Goal: Transaction & Acquisition: Purchase product/service

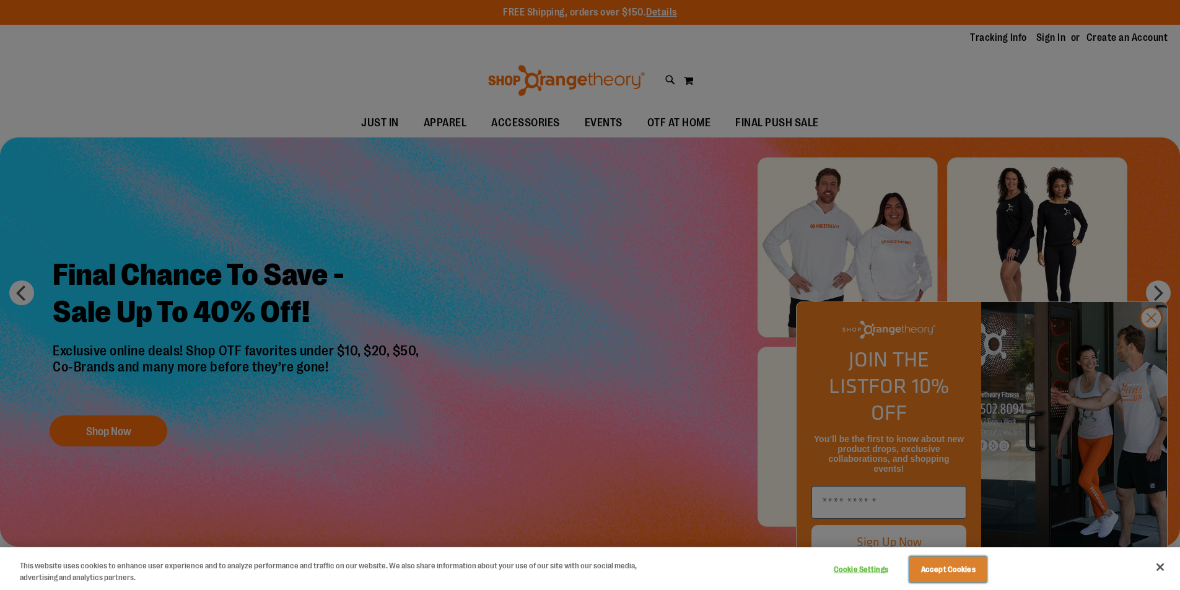
click at [936, 575] on button "Accept Cookies" at bounding box center [947, 570] width 77 height 26
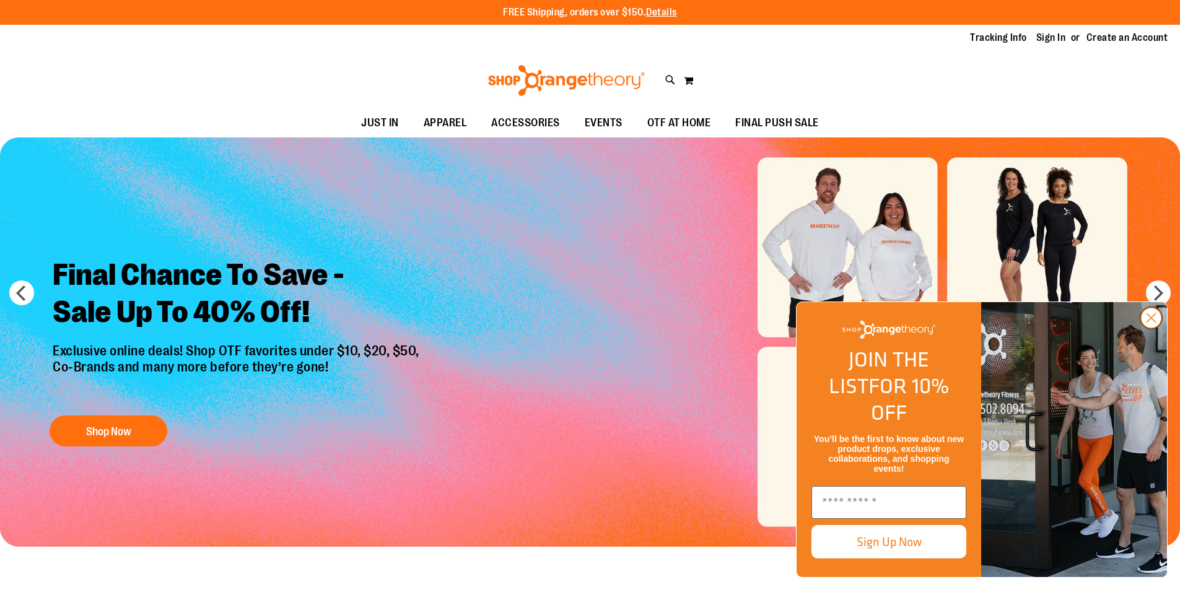
click at [1150, 328] on circle "Close dialog" at bounding box center [1151, 318] width 20 height 20
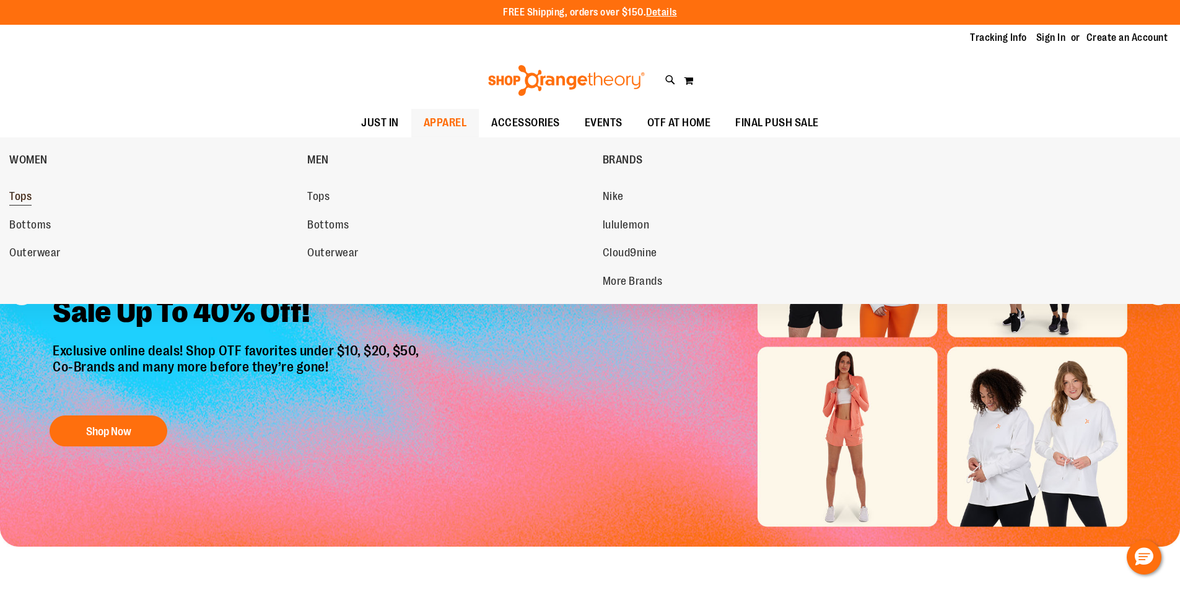
click at [21, 194] on span "Tops" at bounding box center [20, 197] width 22 height 15
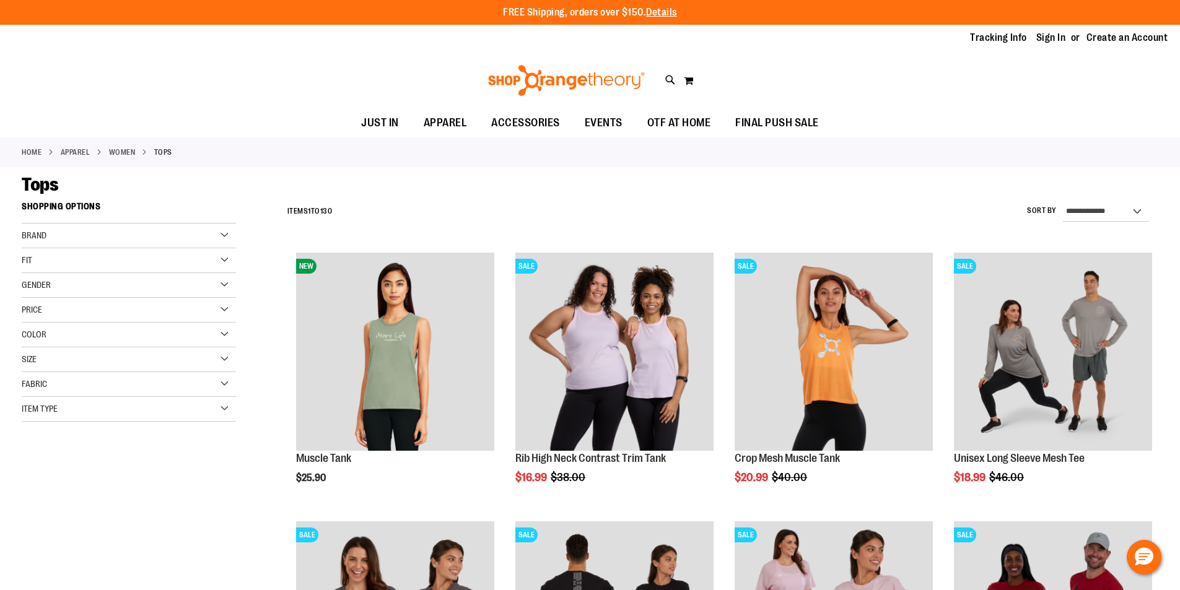
click at [220, 411] on div "Item Type" at bounding box center [129, 409] width 214 height 25
click at [29, 533] on link "Tank Tops 47 items" at bounding box center [122, 532] width 206 height 13
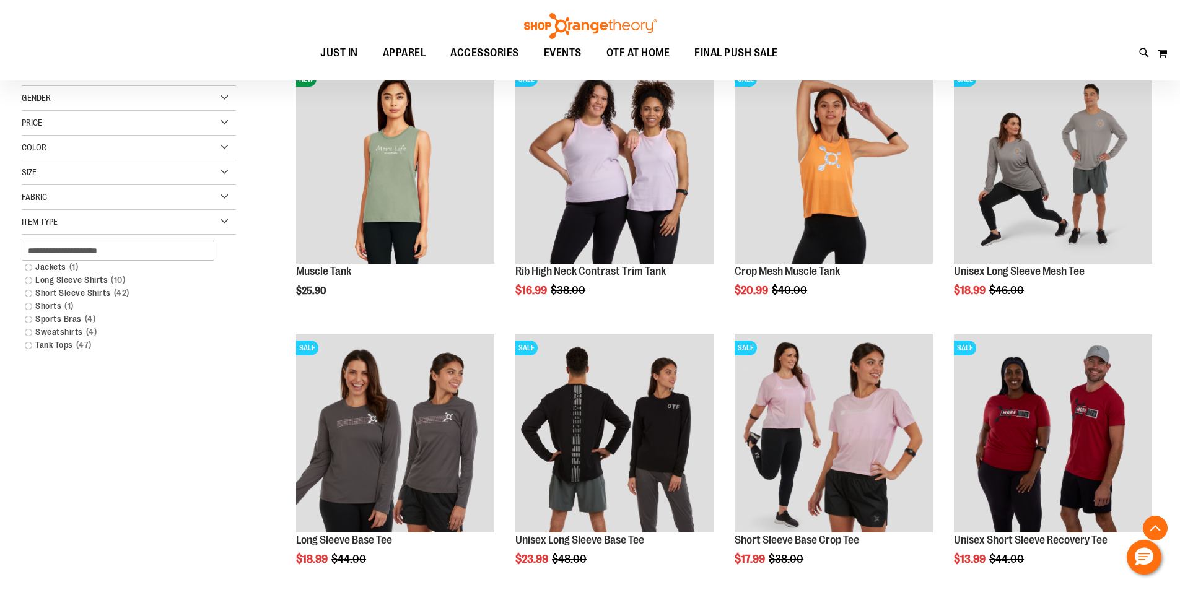
scroll to position [196, 0]
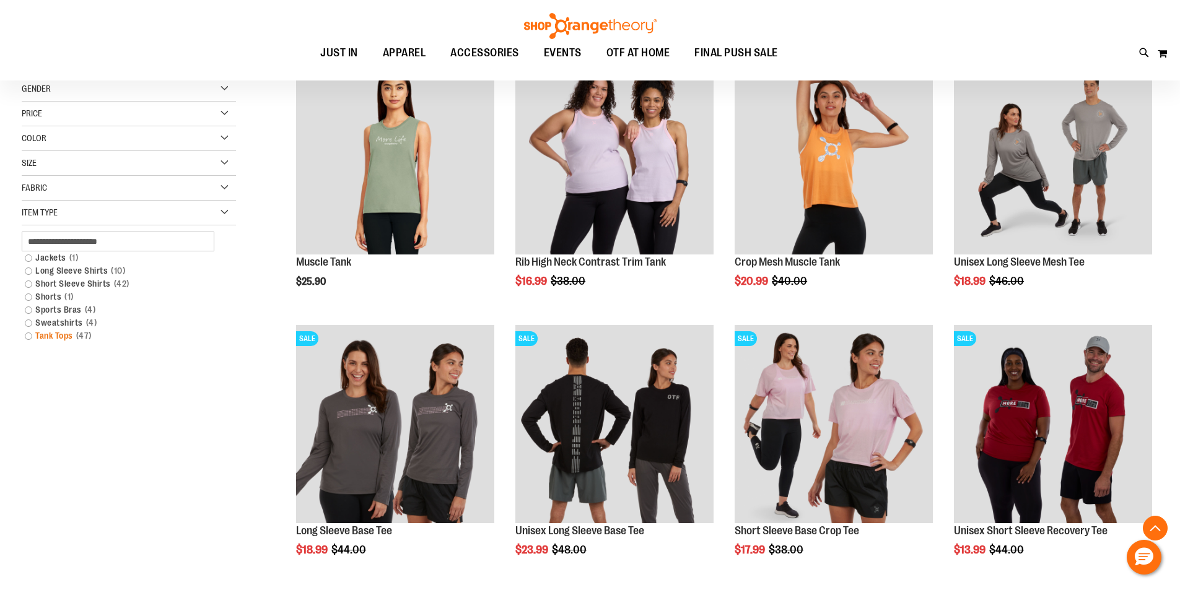
click at [28, 338] on link "Tank Tops 47 items" at bounding box center [122, 335] width 206 height 13
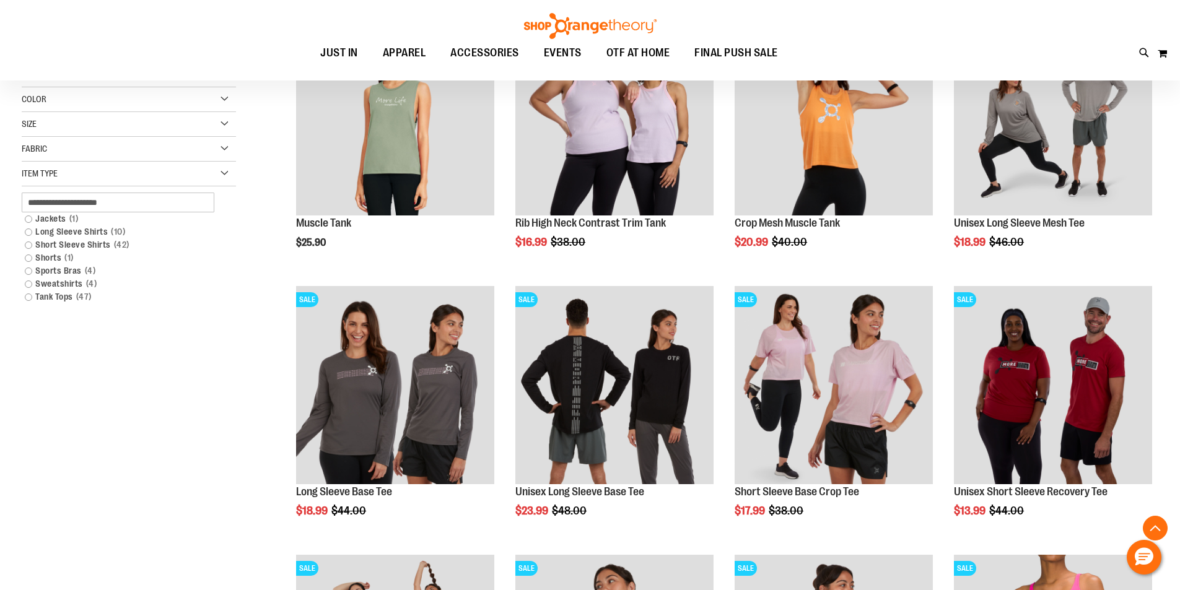
scroll to position [239, 0]
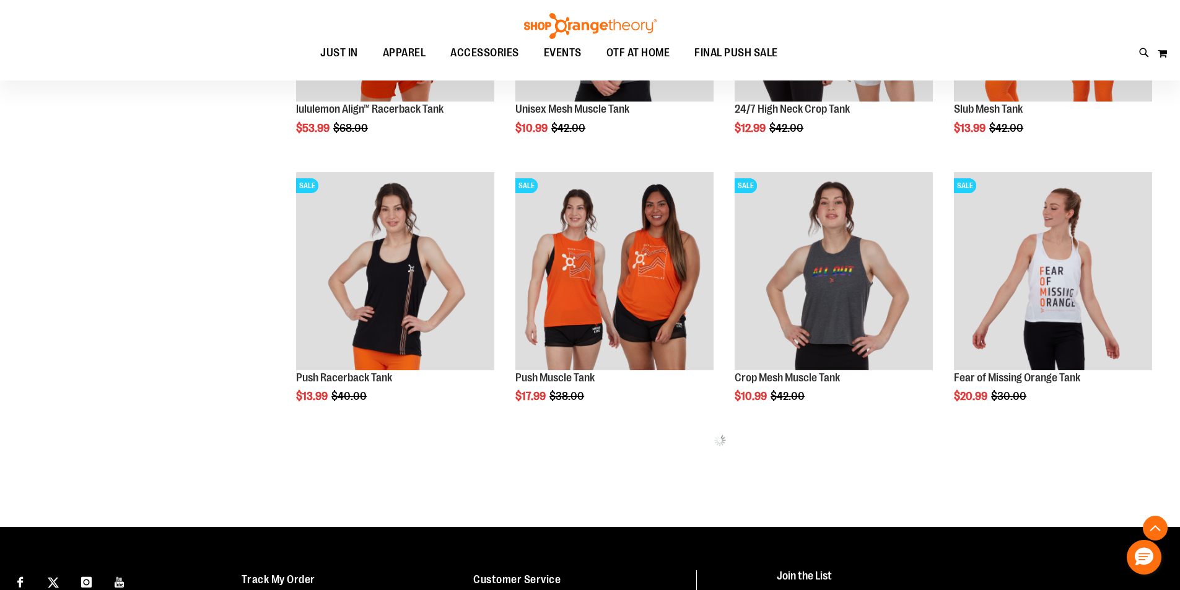
scroll to position [619, 0]
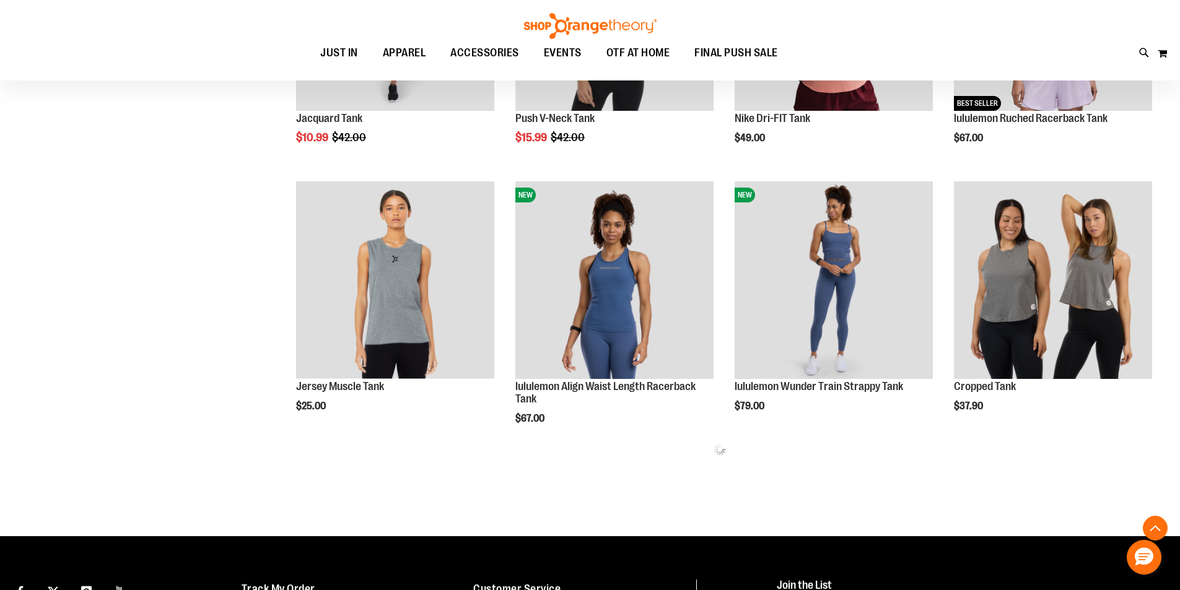
scroll to position [1424, 0]
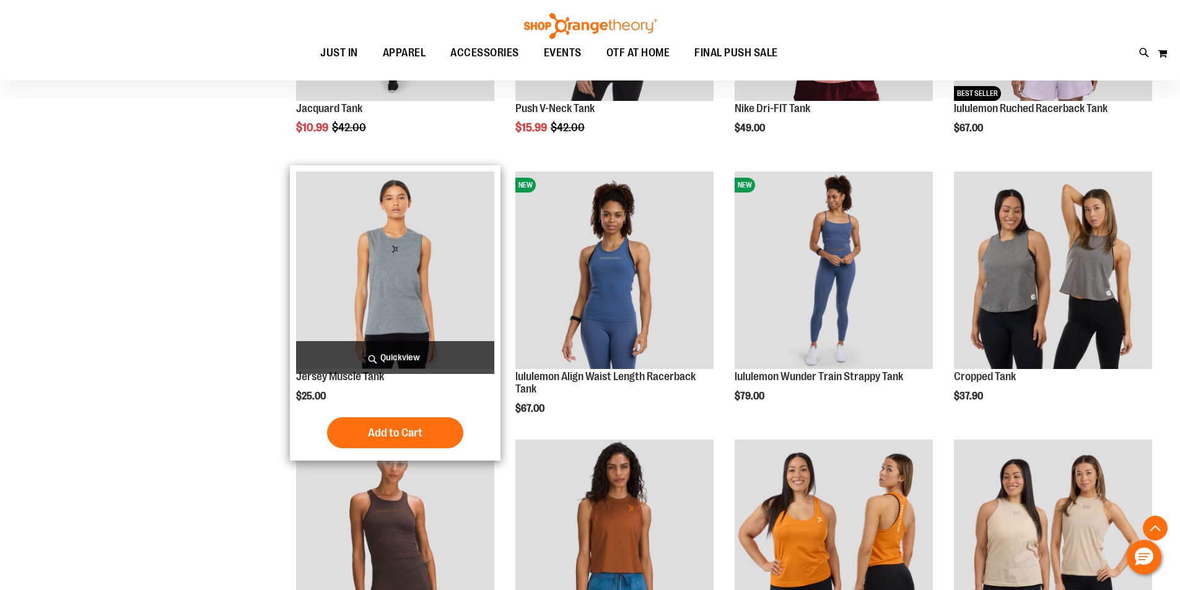
click at [399, 325] on img "product" at bounding box center [395, 271] width 198 height 198
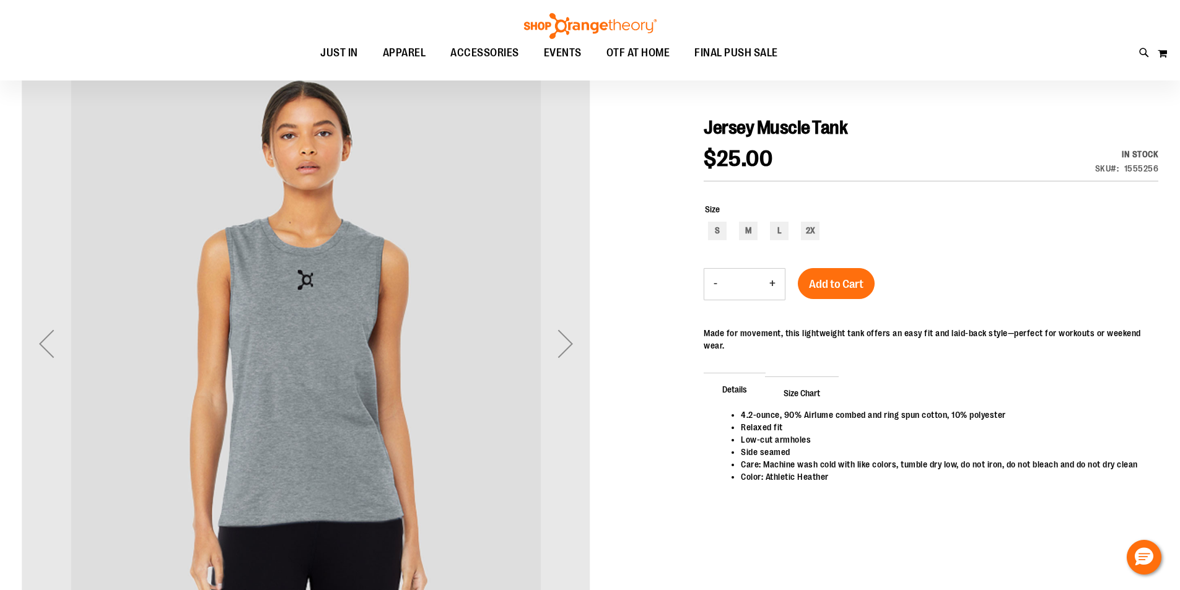
scroll to position [123, 0]
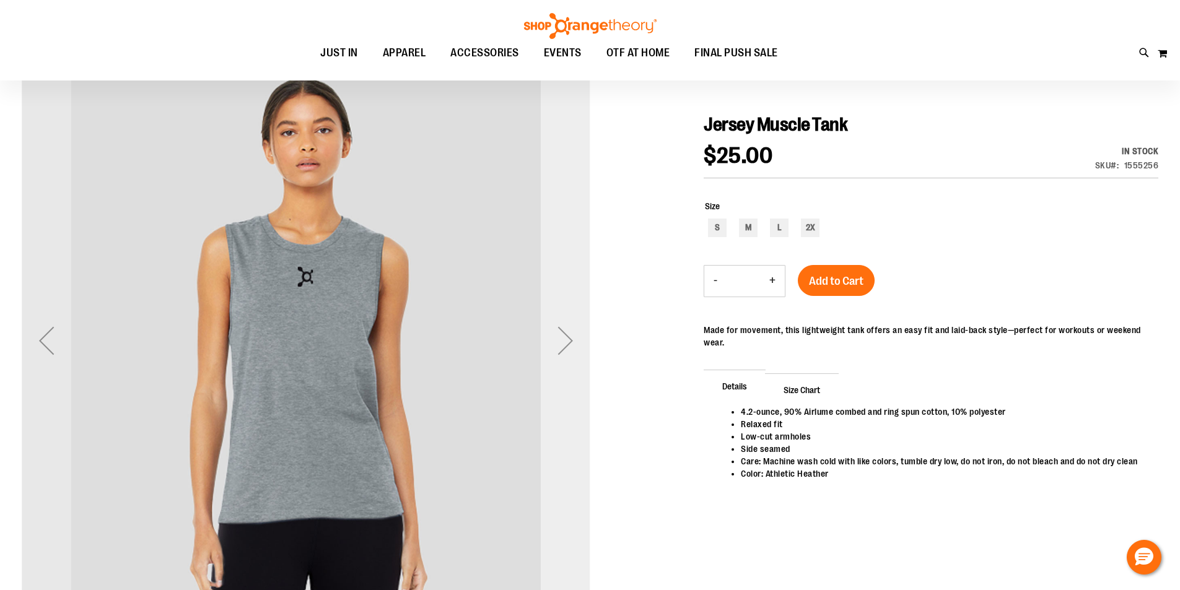
click at [572, 344] on div "Next" at bounding box center [566, 341] width 50 height 50
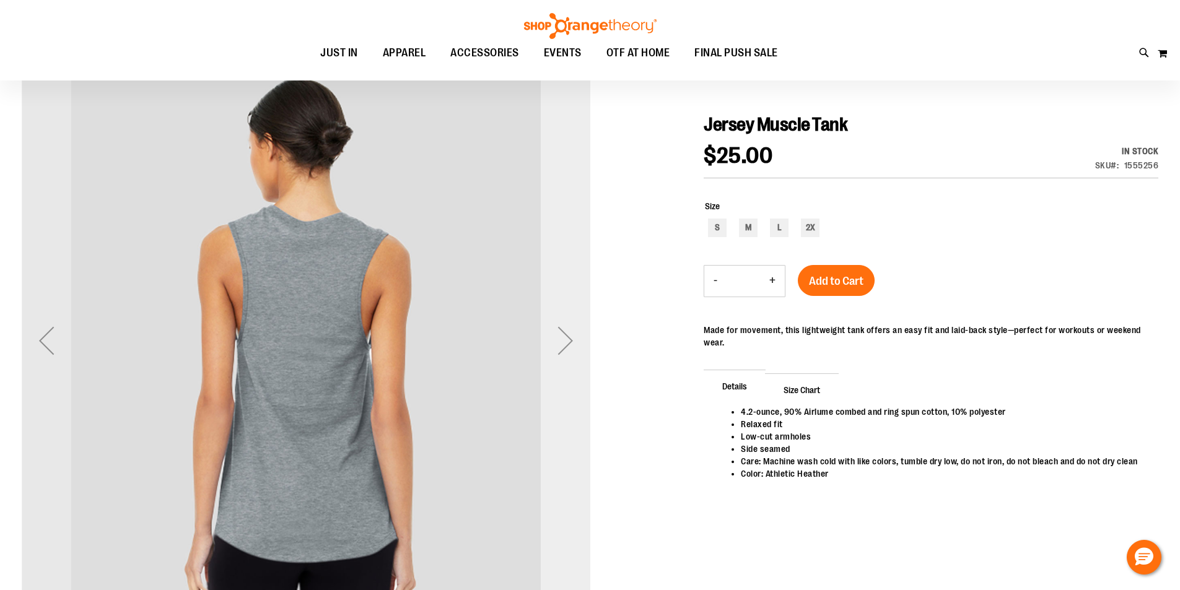
click at [572, 344] on div "Next" at bounding box center [566, 341] width 50 height 50
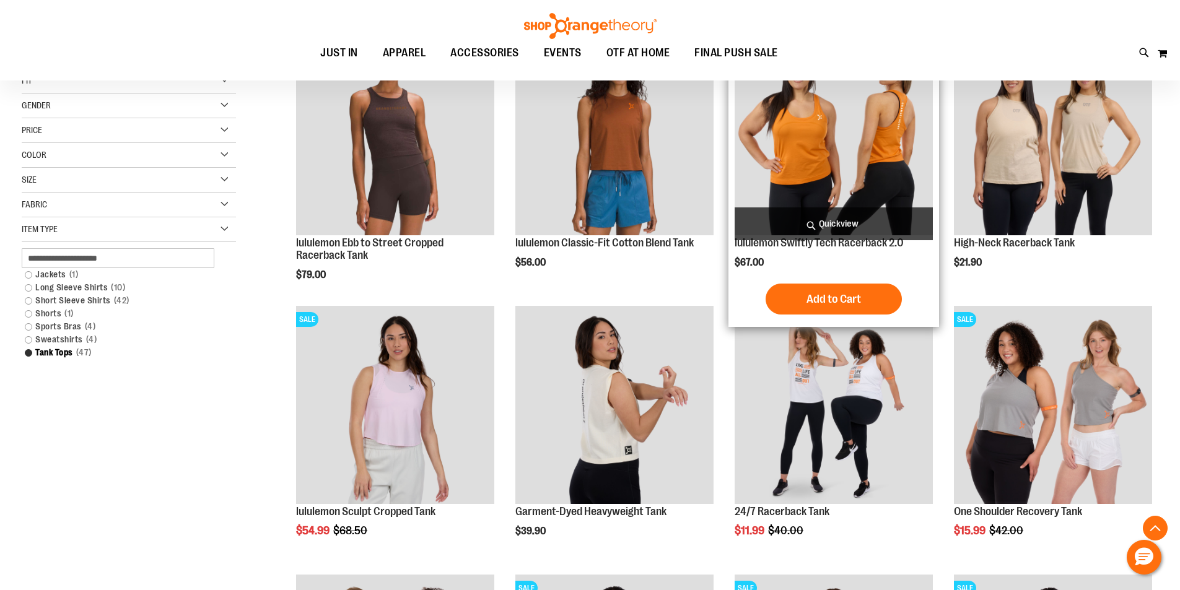
scroll to position [247, 0]
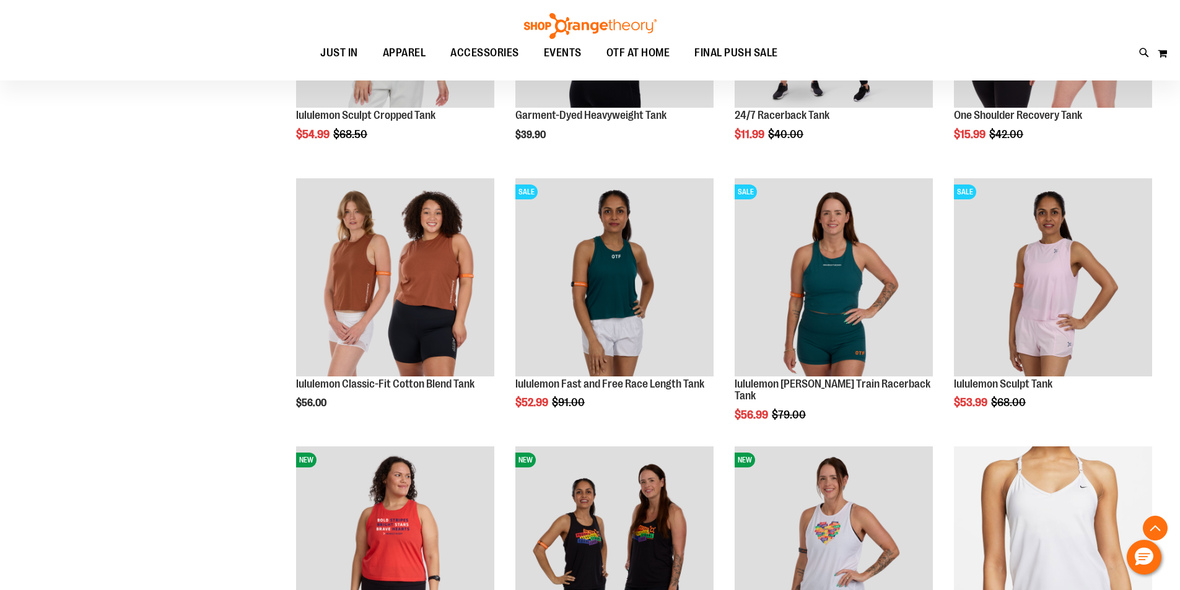
scroll to position [681, 0]
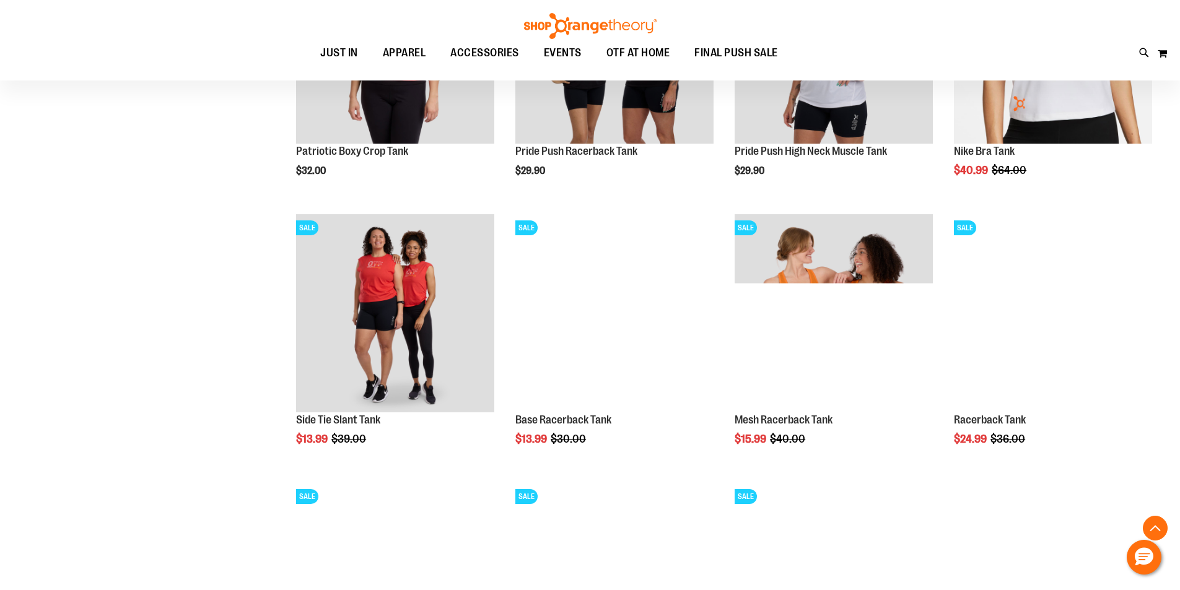
scroll to position [1114, 0]
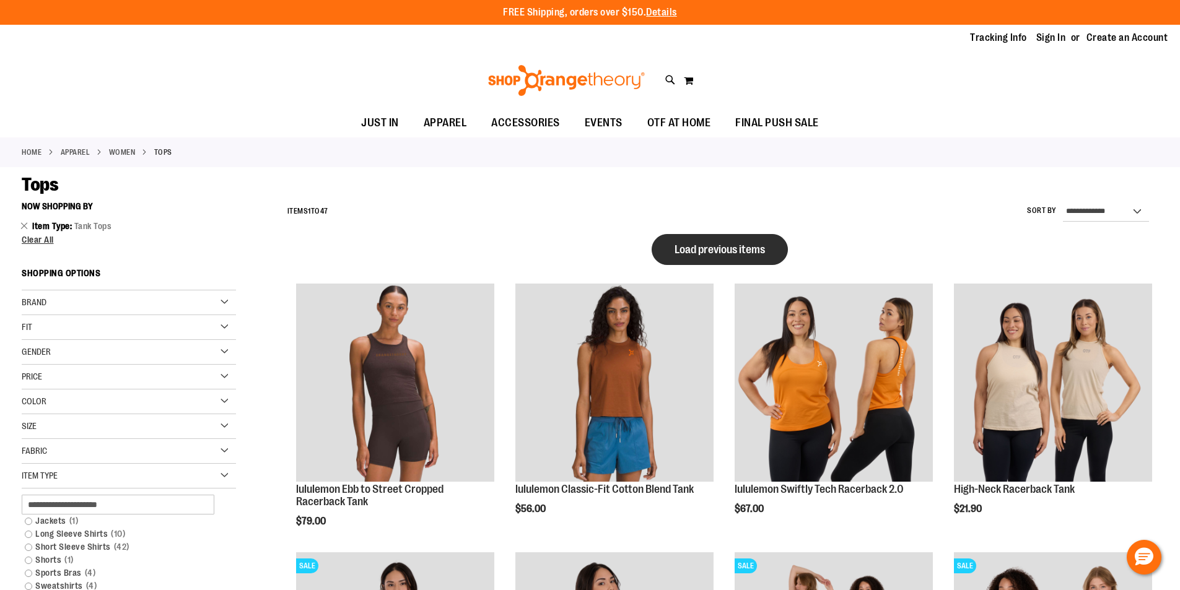
click at [754, 255] on span "Load previous items" at bounding box center [719, 249] width 90 height 12
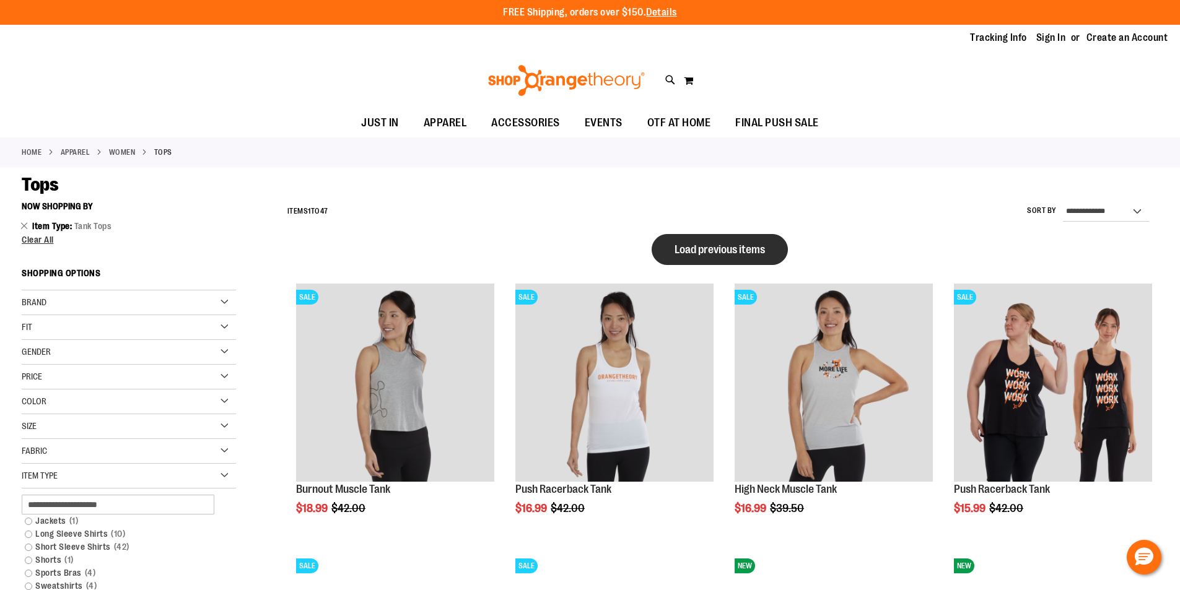
click at [710, 242] on button "Load previous items" at bounding box center [720, 249] width 136 height 31
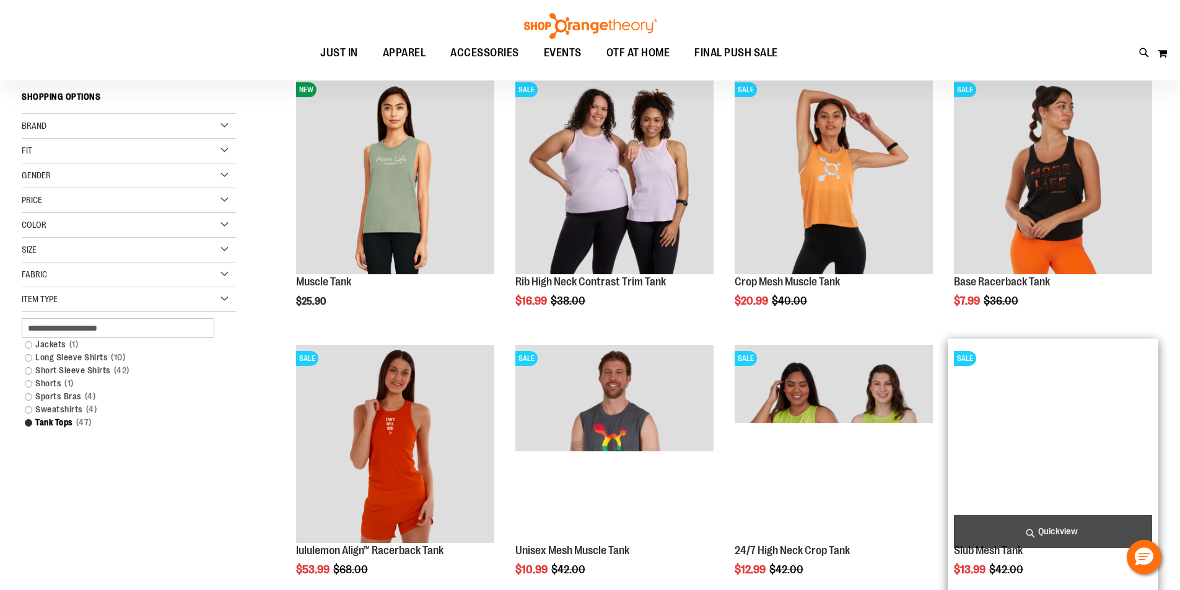
scroll to position [247, 0]
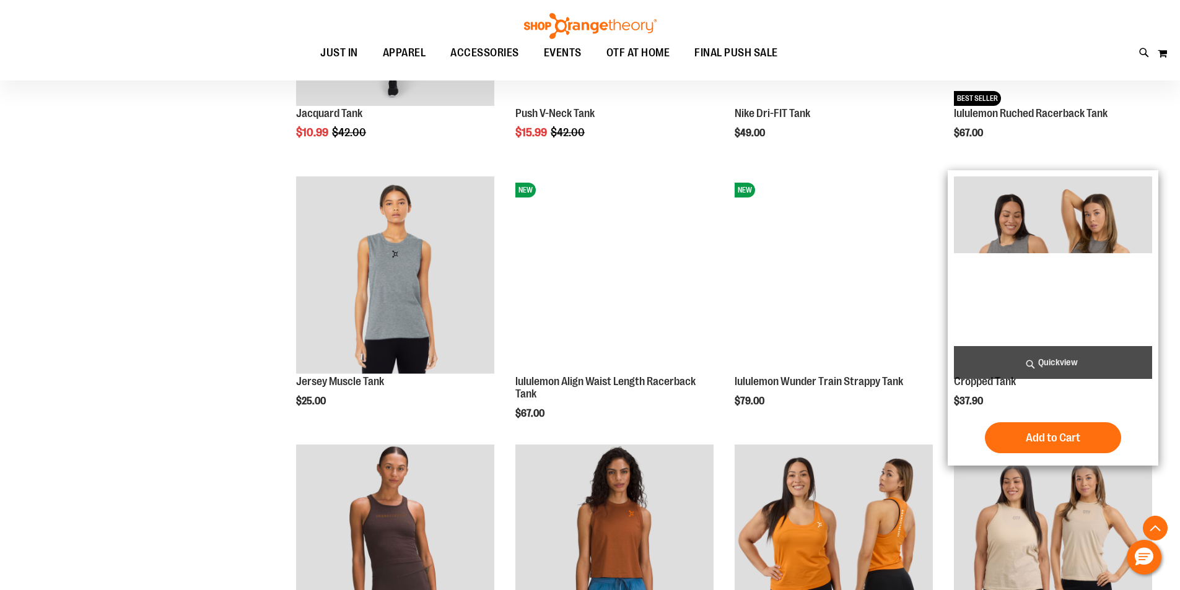
scroll to position [1424, 0]
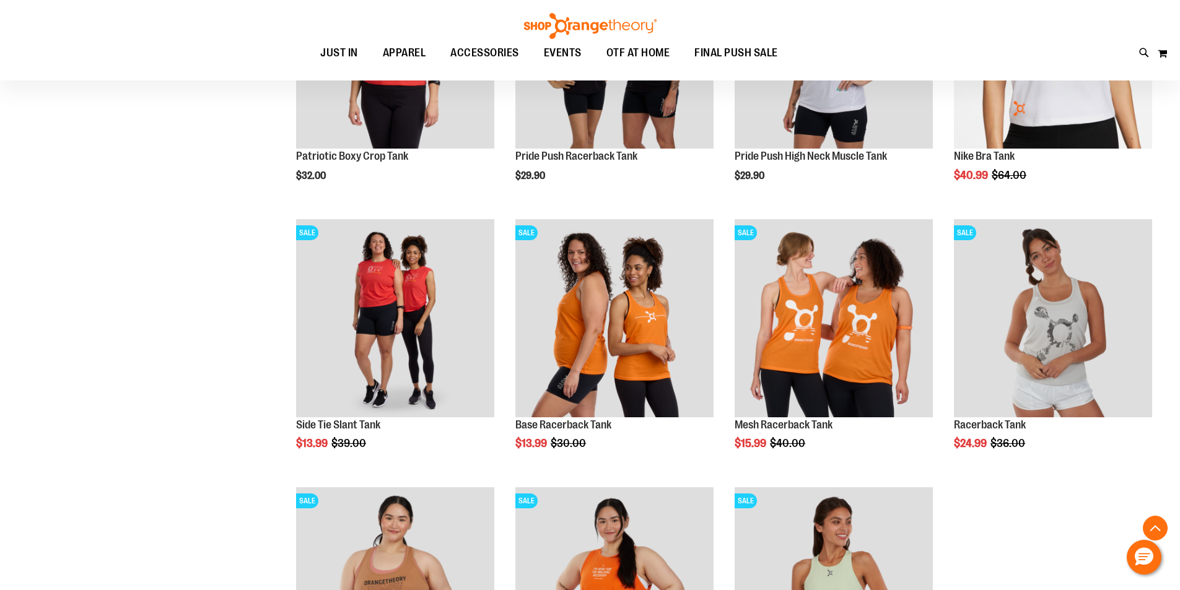
scroll to position [2724, 0]
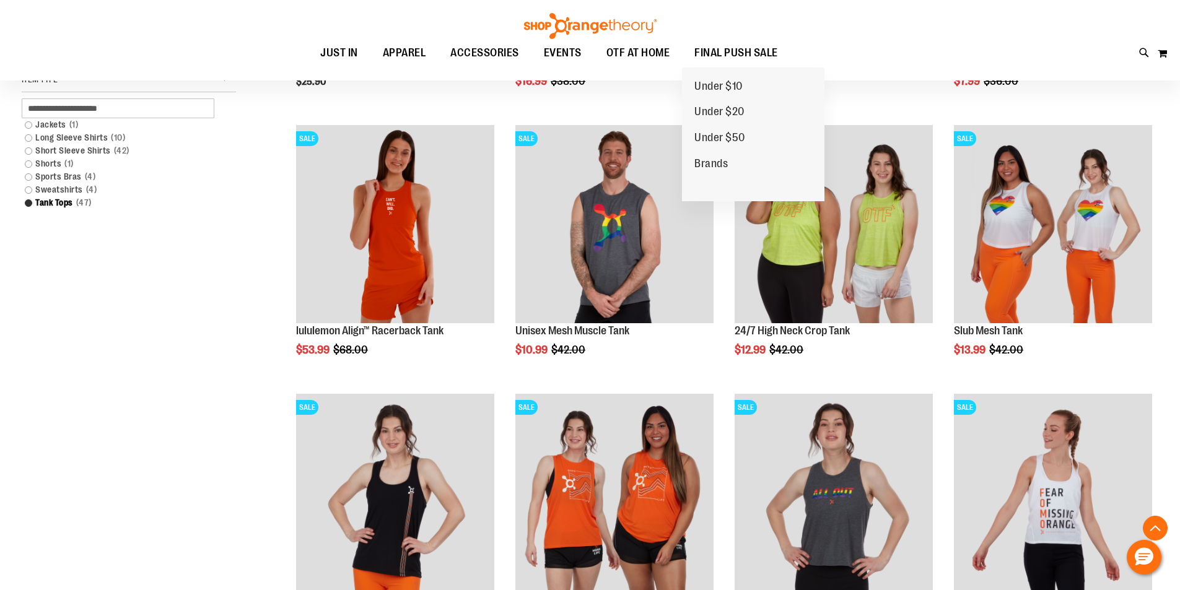
scroll to position [371, 0]
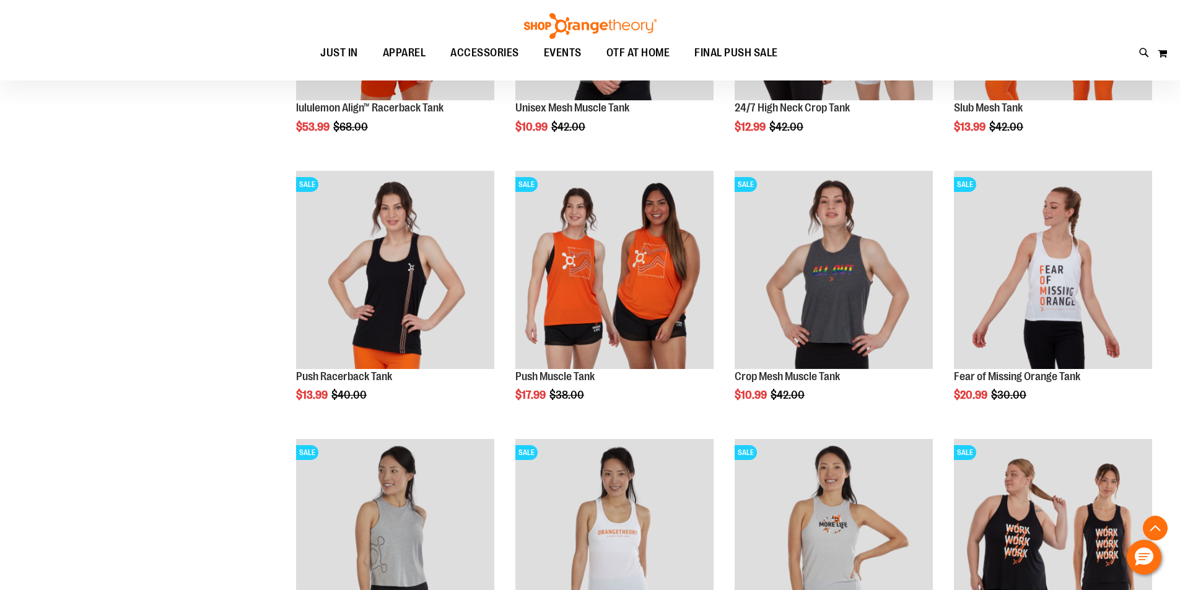
scroll to position [743, 0]
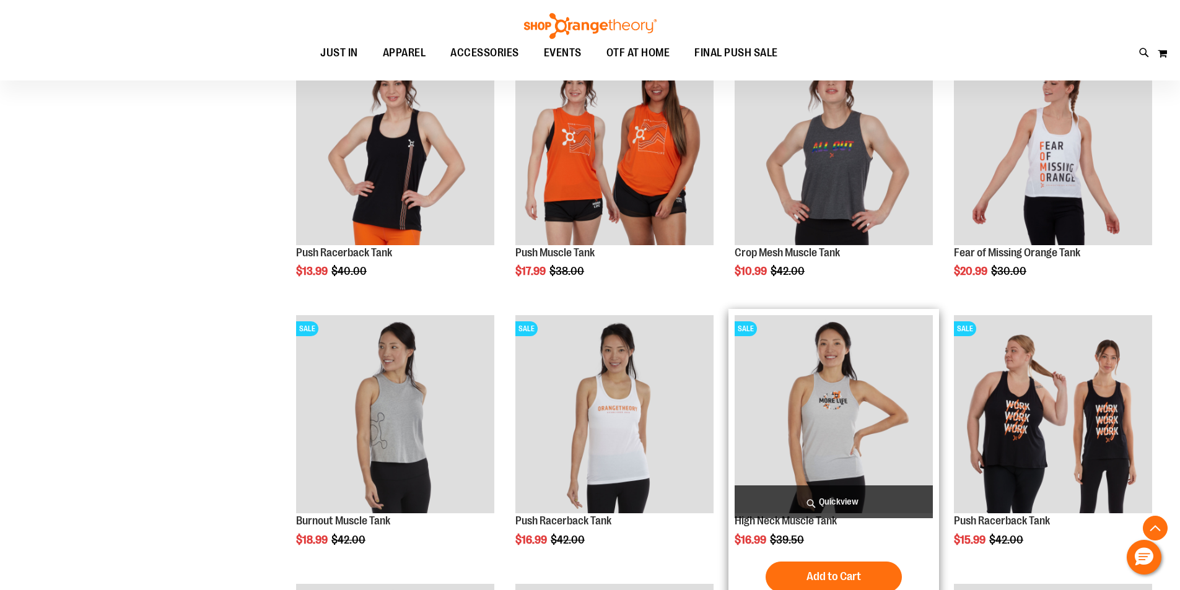
click at [865, 423] on img "product" at bounding box center [834, 414] width 198 height 198
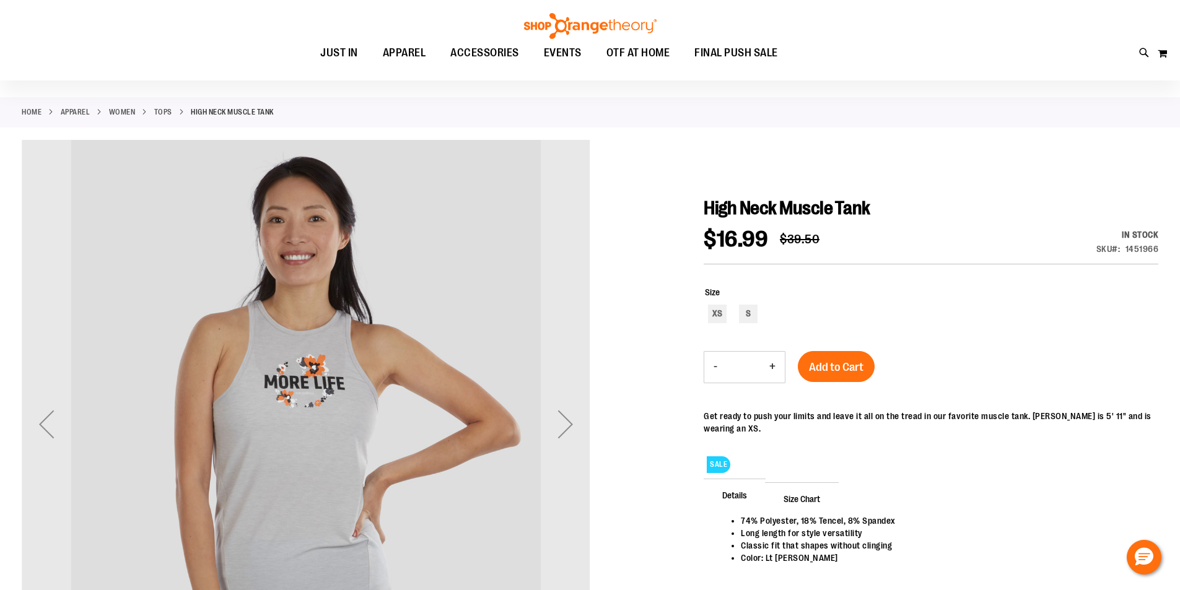
scroll to position [61, 0]
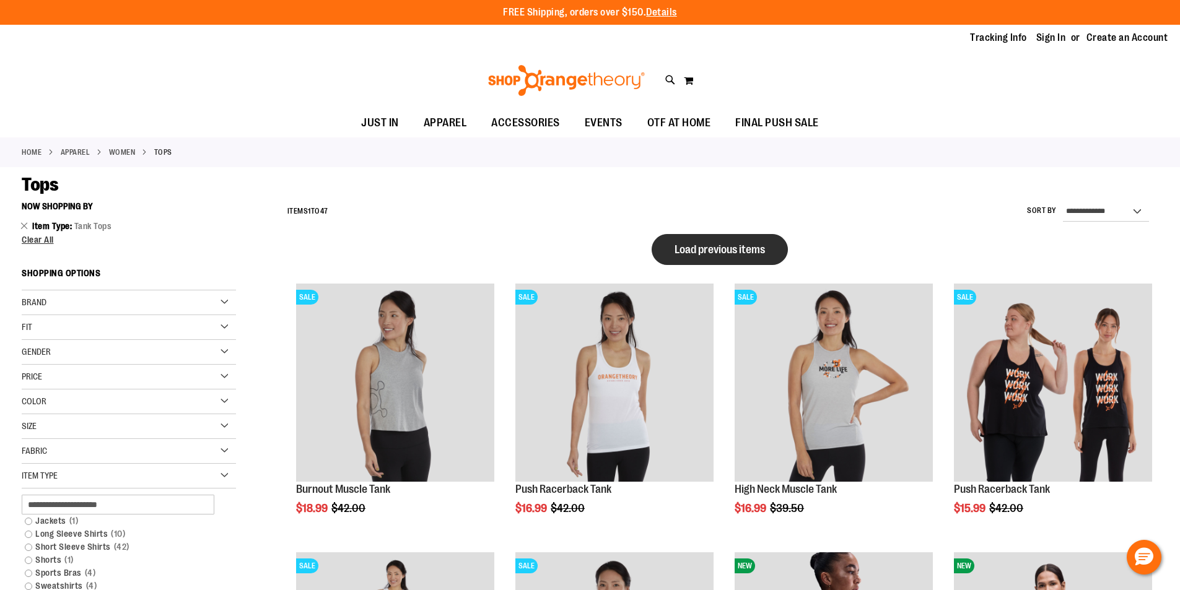
click at [731, 247] on span "Load previous items" at bounding box center [719, 249] width 90 height 12
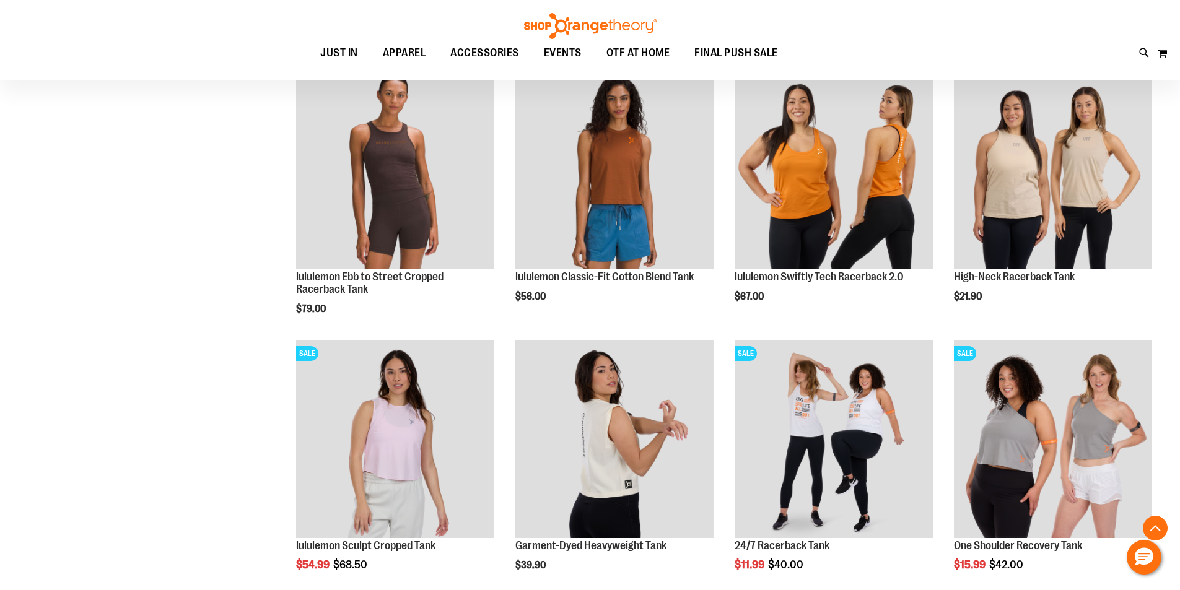
scroll to position [1795, 0]
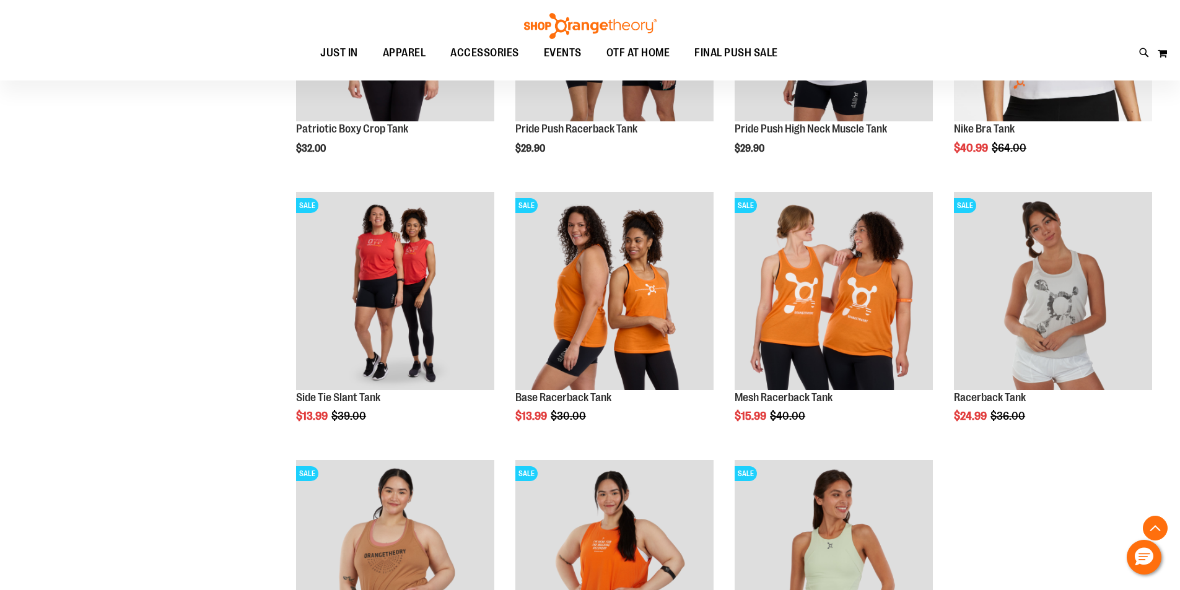
scroll to position [2724, 0]
